Goal: Information Seeking & Learning: Learn about a topic

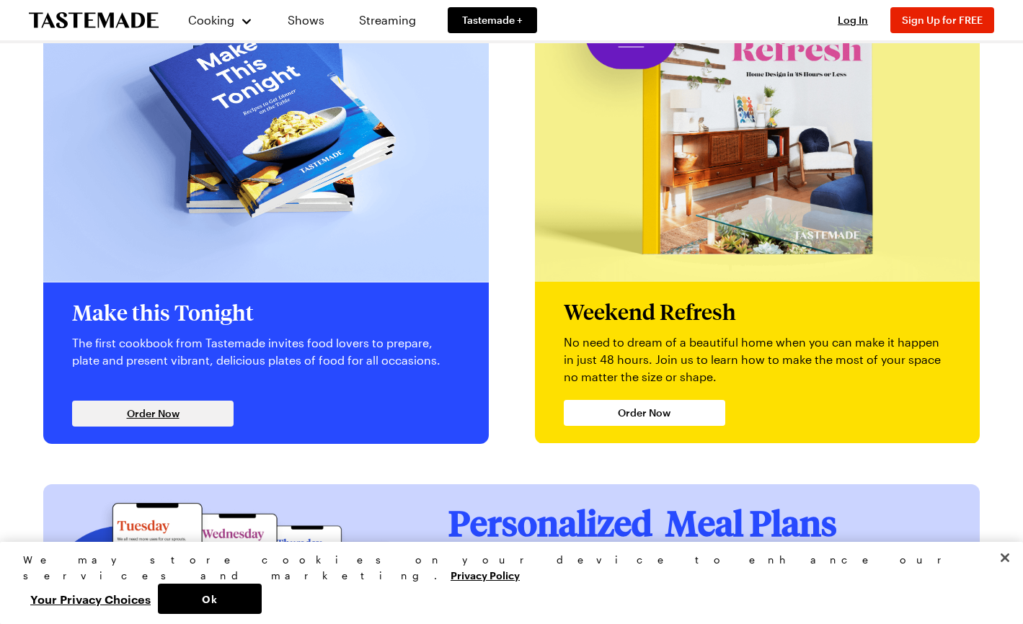
scroll to position [3098, 0]
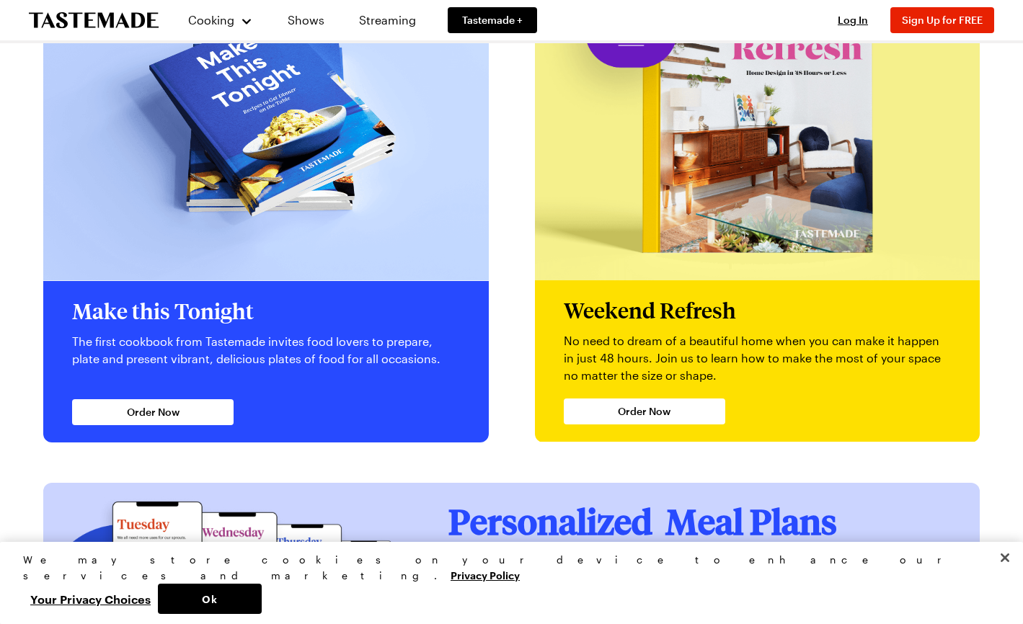
click at [193, 332] on div "Make this Tonight The first cookbook from Tastemade invites food lovers to prep…" at bounding box center [265, 361] width 445 height 161
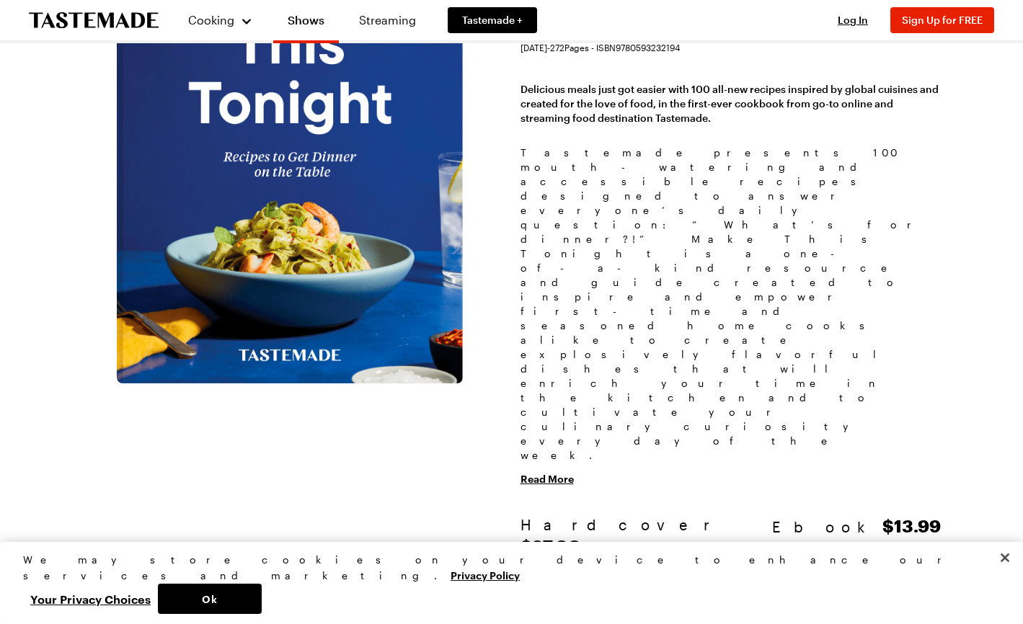
scroll to position [159, 0]
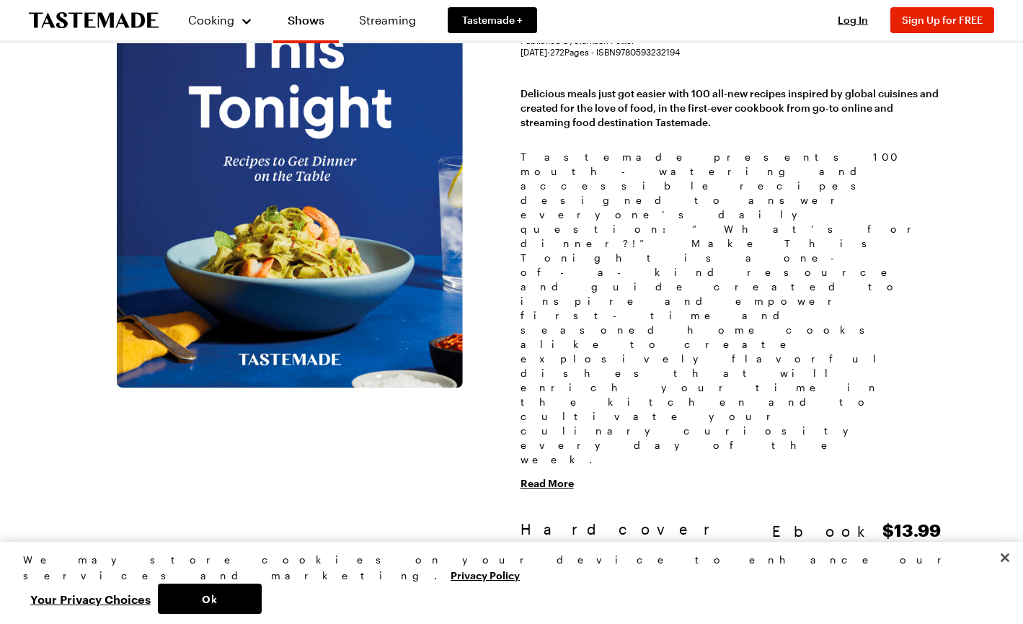
click at [540, 476] on button "Read More" at bounding box center [546, 483] width 53 height 14
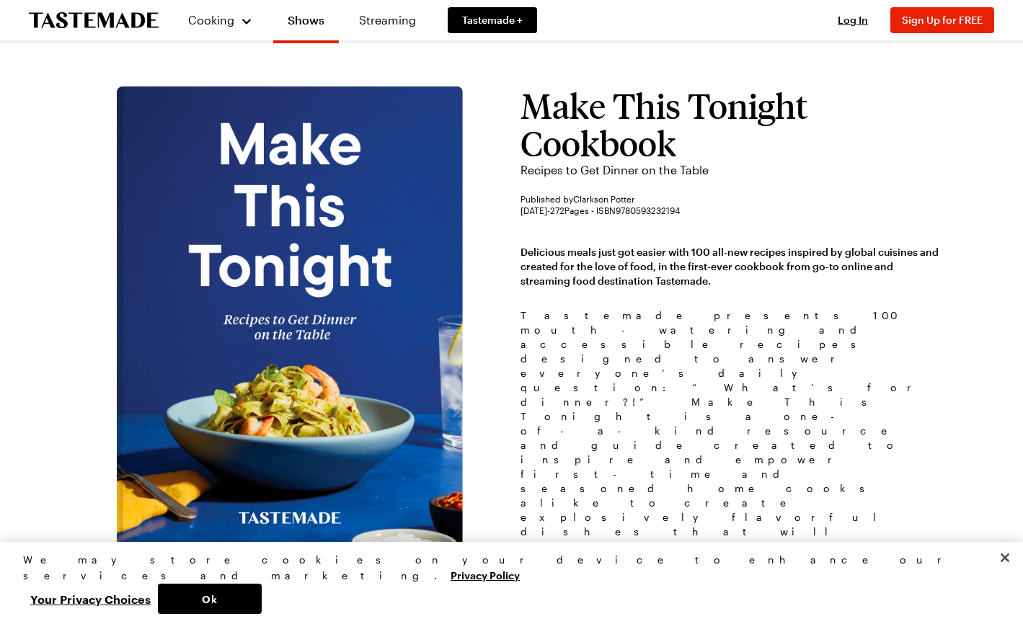
scroll to position [0, 0]
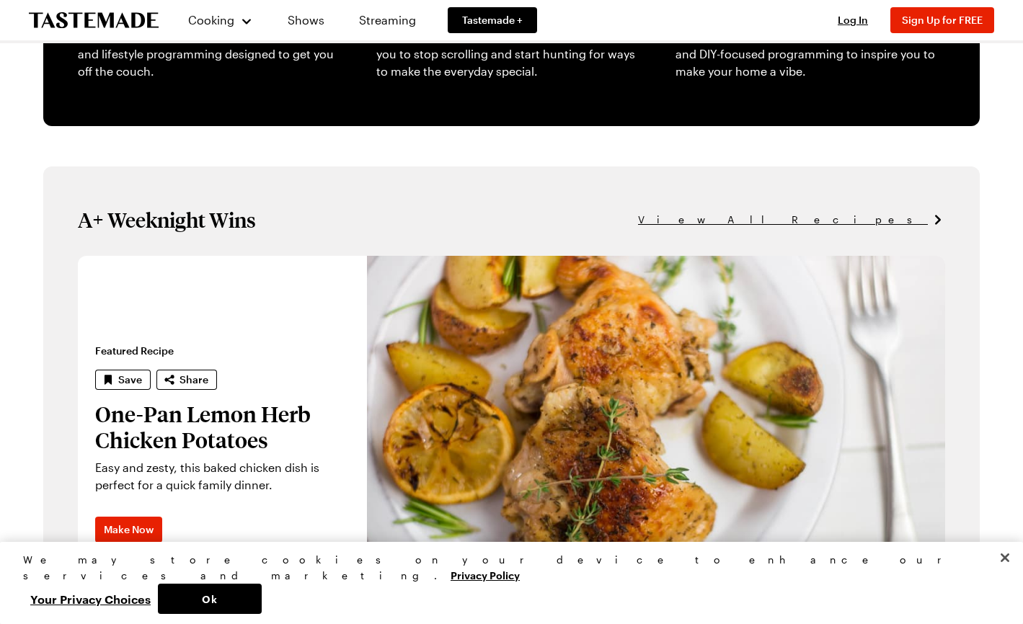
scroll to position [654, 0]
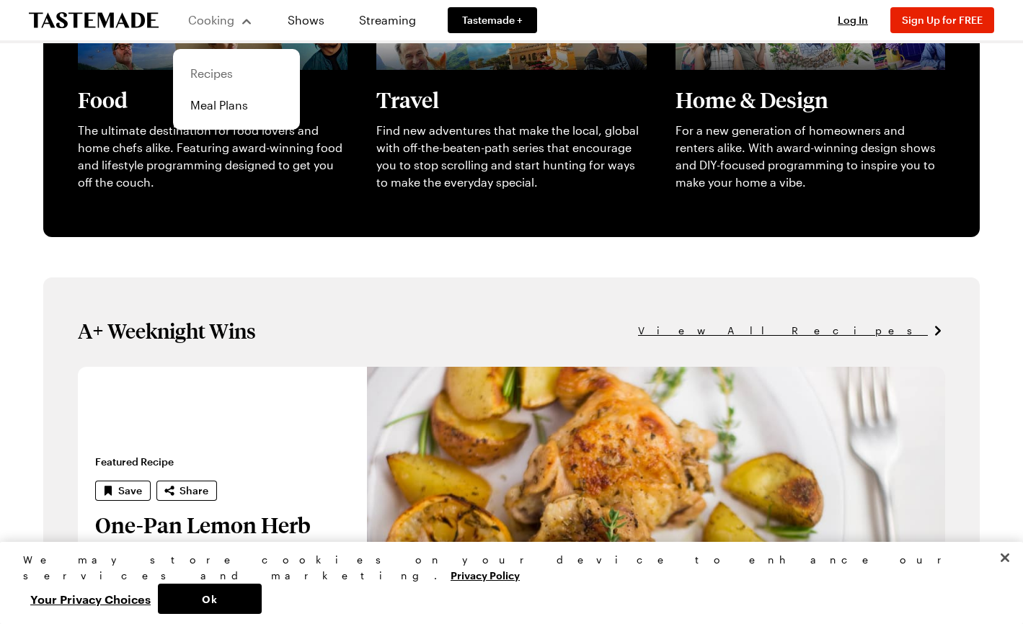
click at [213, 76] on link "Recipes" at bounding box center [237, 74] width 110 height 32
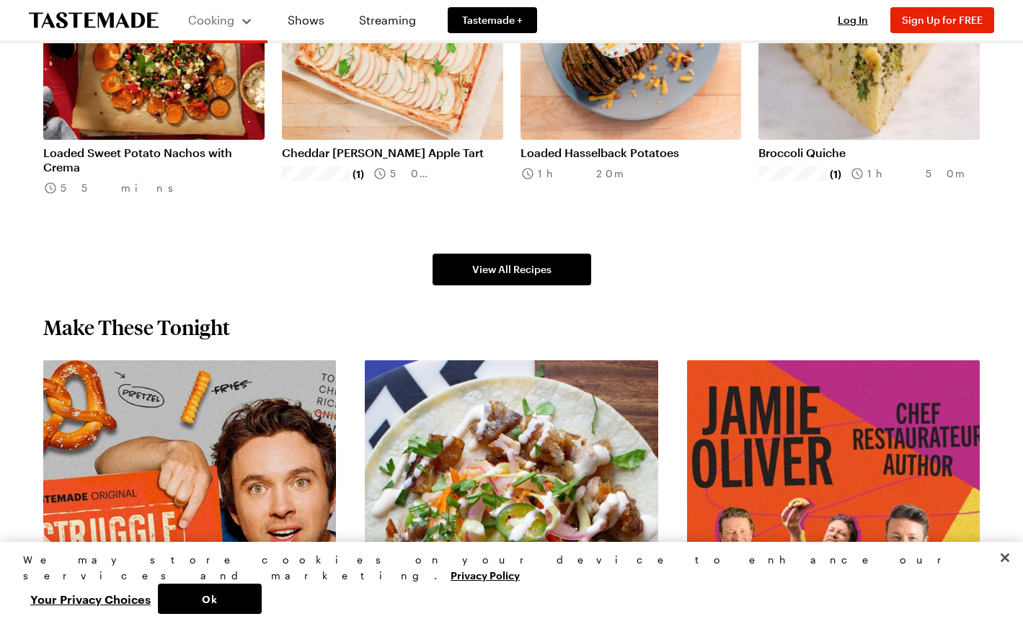
scroll to position [1149, 0]
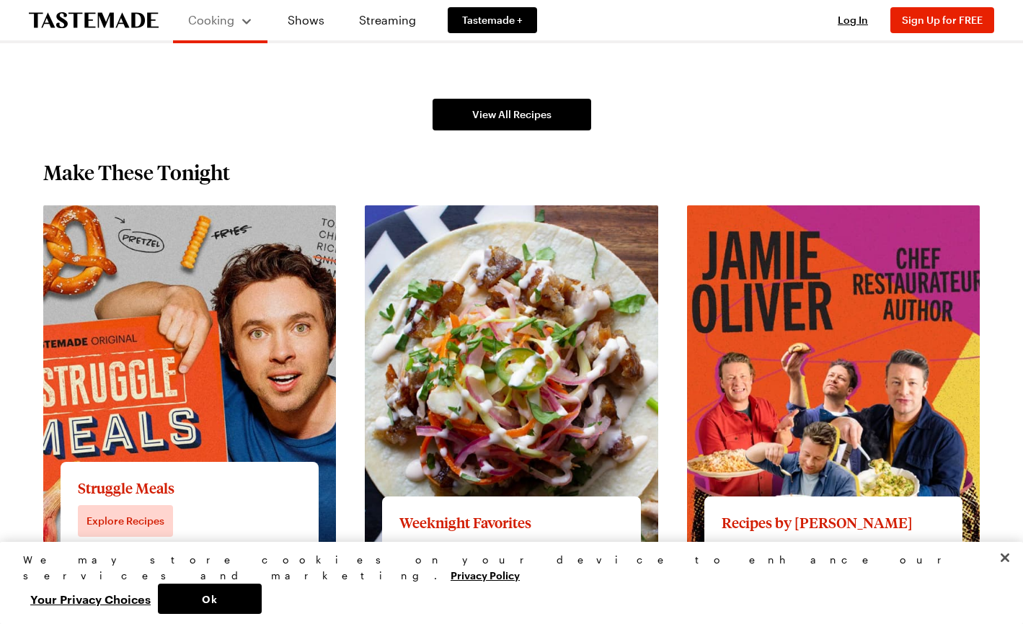
click at [239, 221] on link "View full content for Struggle Meals" at bounding box center [140, 214] width 195 height 14
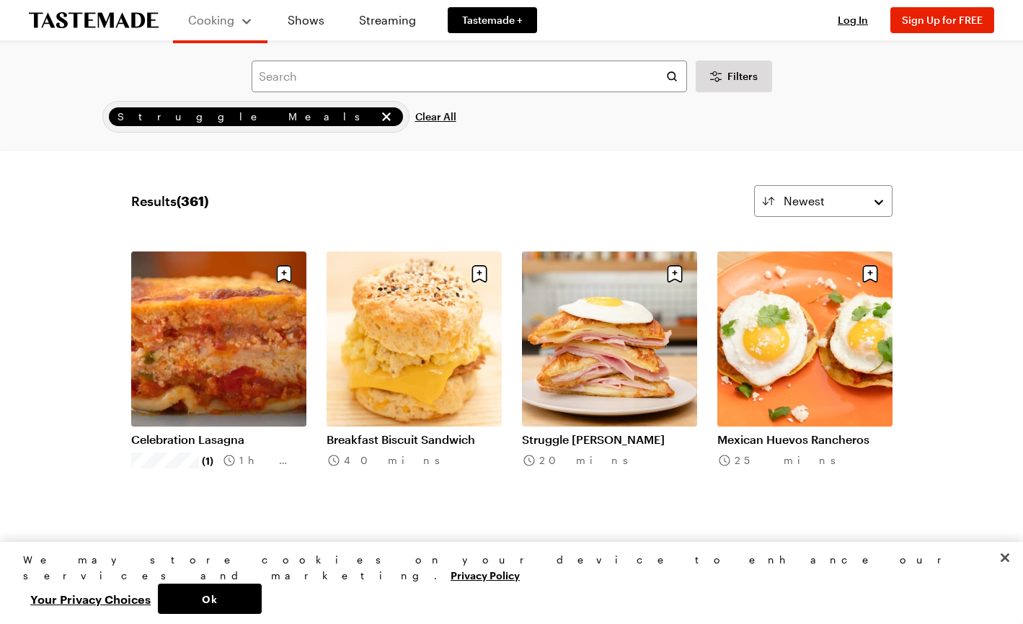
scroll to position [1149, 0]
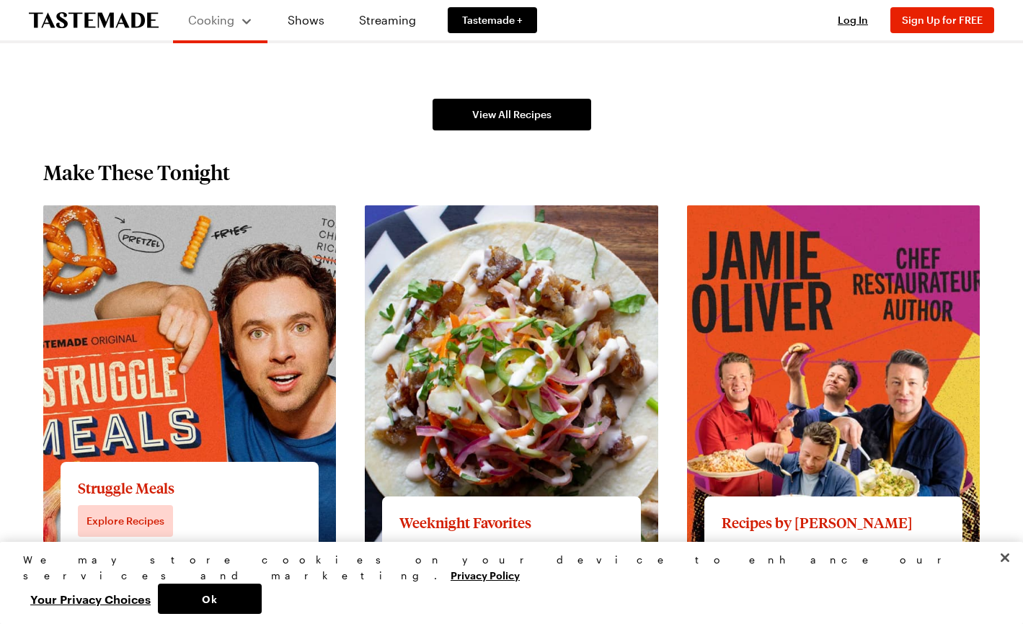
click at [138, 221] on link "View full content for Struggle Meals" at bounding box center [140, 214] width 195 height 14
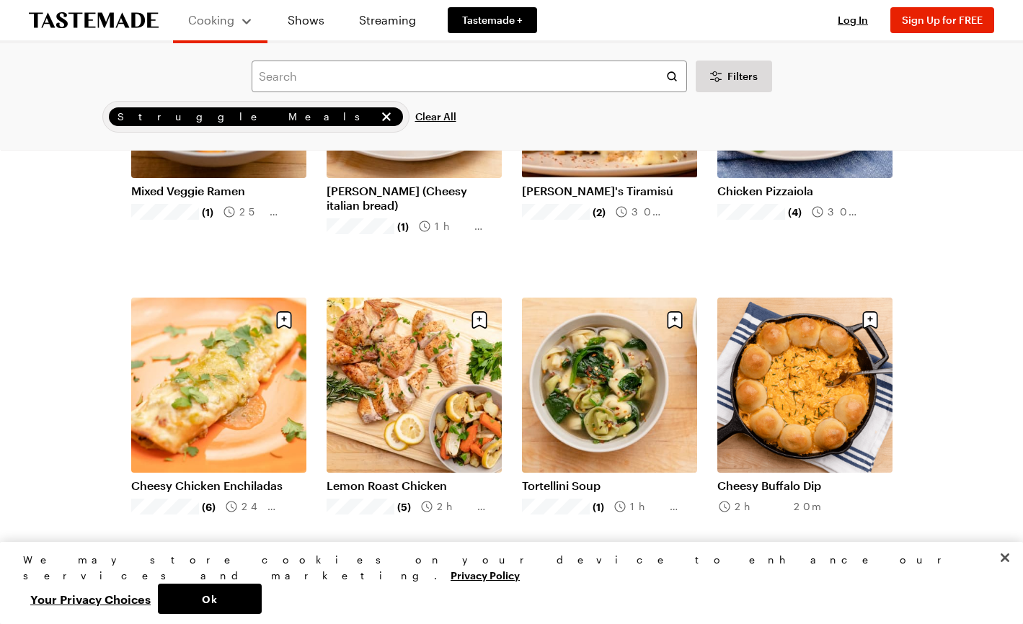
scroll to position [1137, 0]
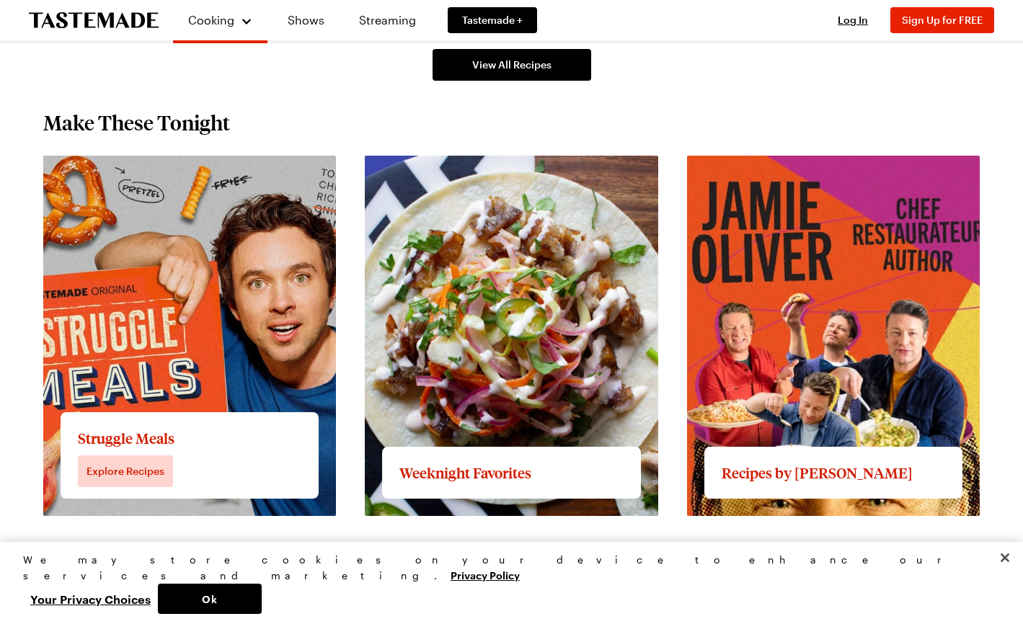
scroll to position [1160, 0]
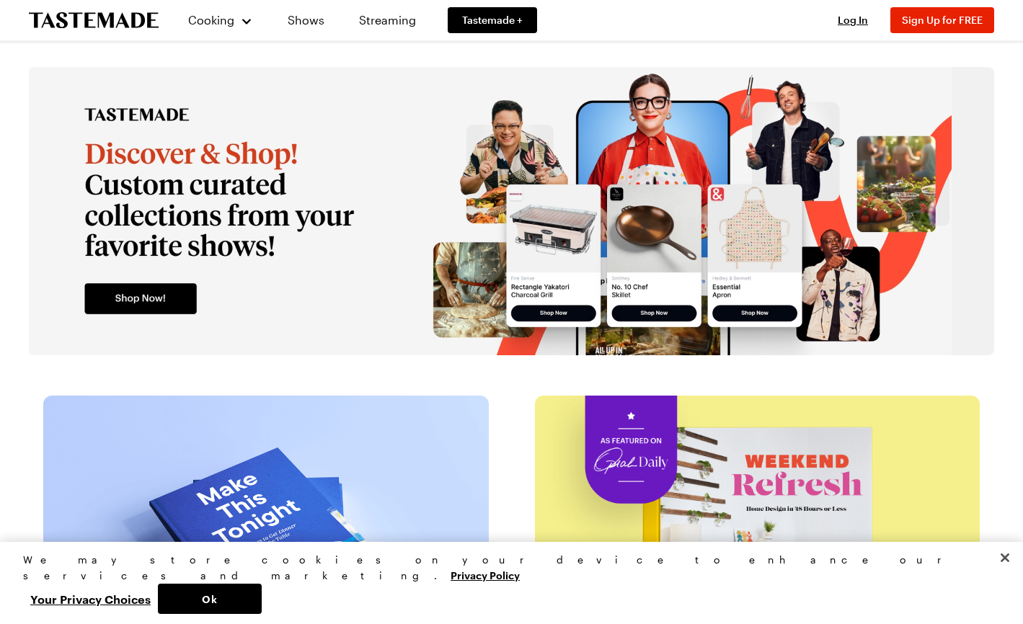
scroll to position [2944, 0]
